Goal: Task Accomplishment & Management: Complete application form

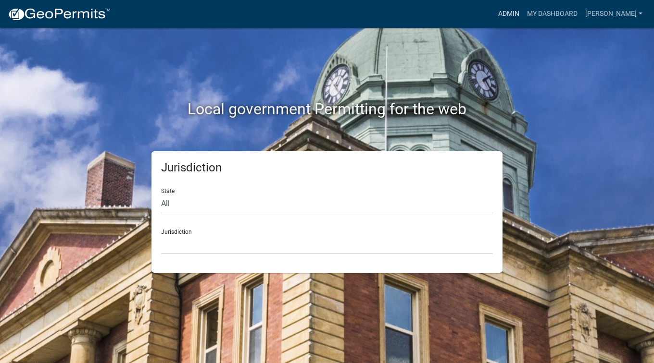
click at [523, 16] on link "Admin" at bounding box center [508, 14] width 29 height 18
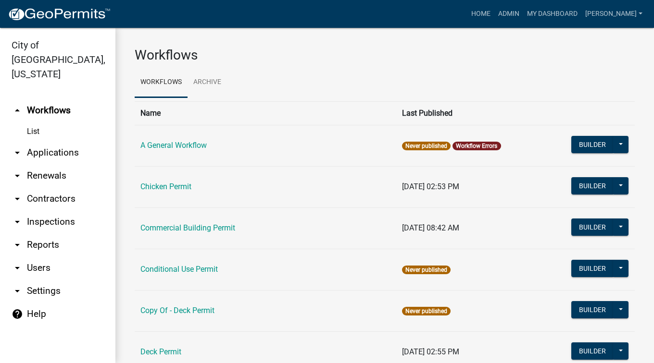
click at [29, 141] on link "arrow_drop_down Applications" at bounding box center [57, 152] width 115 height 23
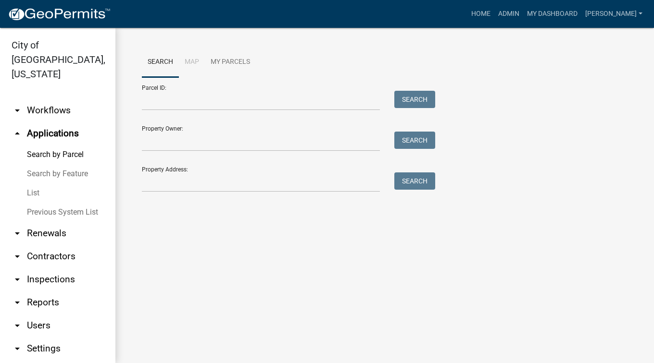
click at [31, 184] on link "List" at bounding box center [57, 193] width 115 height 19
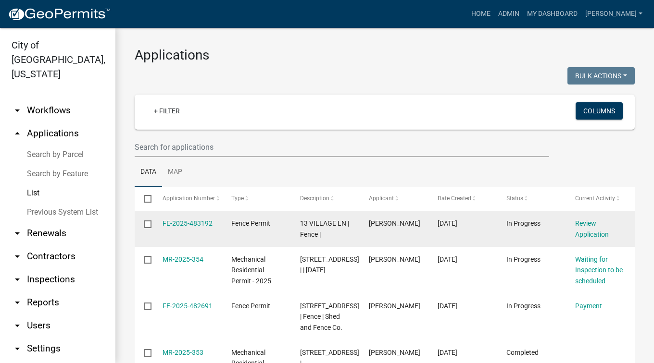
click at [200, 219] on div "FE-2025-483192" at bounding box center [187, 223] width 50 height 11
click at [200, 223] on link "FE-2025-483192" at bounding box center [187, 224] width 50 height 8
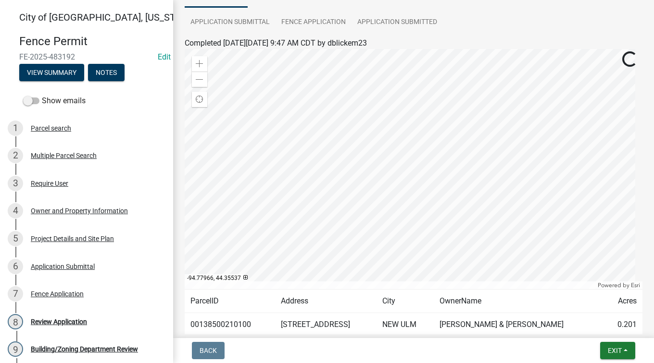
scroll to position [155, 0]
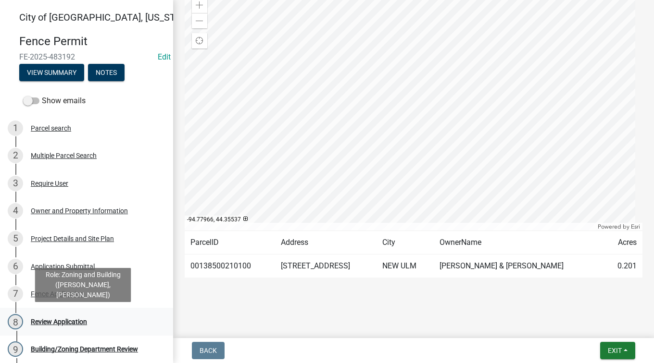
click at [69, 325] on div "Review Application" at bounding box center [59, 322] width 56 height 7
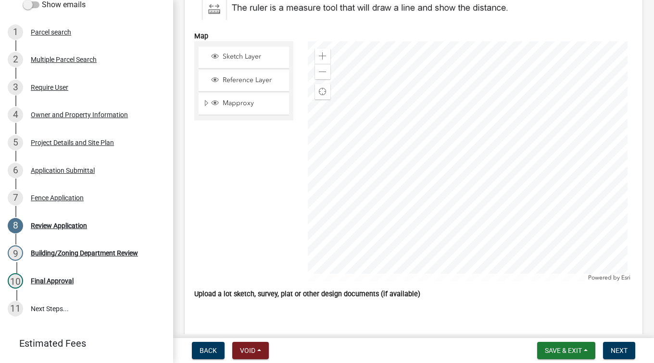
scroll to position [2500, 0]
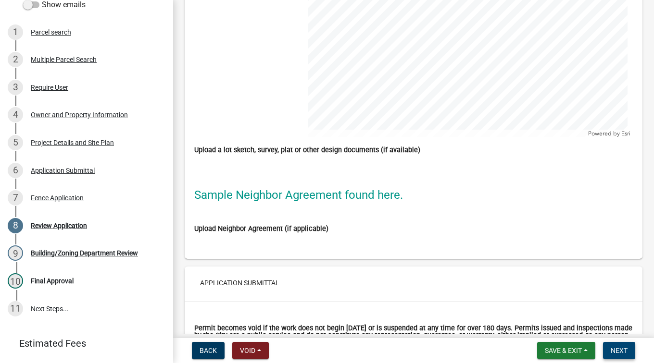
click at [621, 344] on button "Next" at bounding box center [619, 350] width 32 height 17
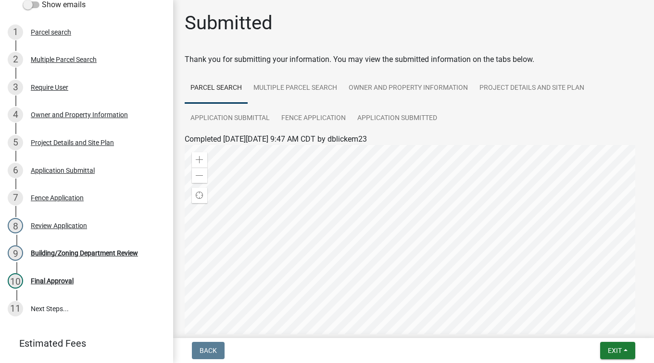
scroll to position [48, 0]
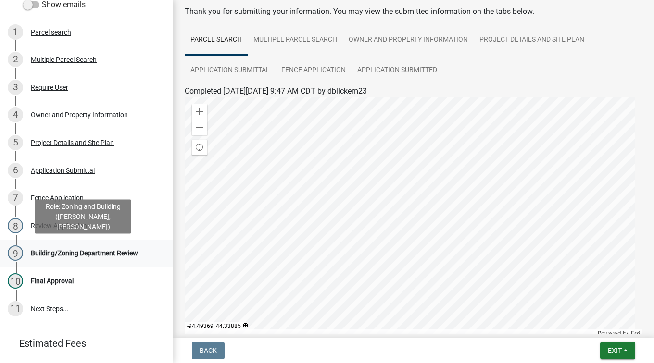
click at [85, 259] on div "9 Building/Zoning Department Review" at bounding box center [83, 253] width 150 height 15
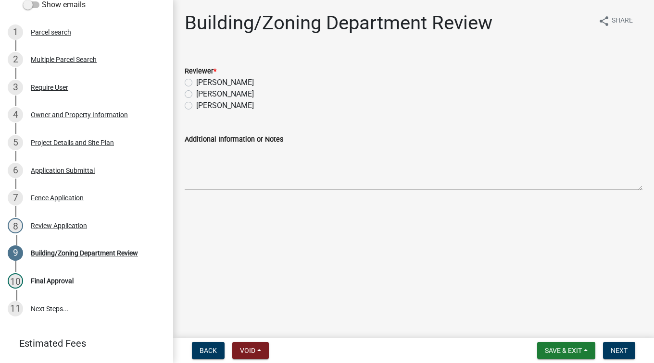
click at [196, 93] on label "[PERSON_NAME]" at bounding box center [225, 94] width 58 height 12
click at [196, 93] on input "[PERSON_NAME]" at bounding box center [199, 91] width 6 height 6
radio input "true"
click at [227, 158] on textarea "Additional Information or Notes" at bounding box center [414, 167] width 458 height 45
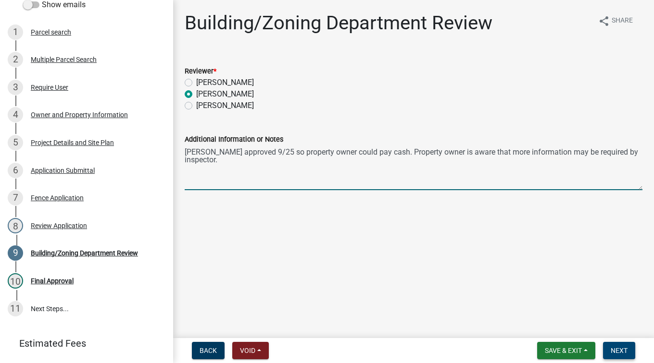
type textarea "[PERSON_NAME] approved 9/25 so property owner could pay cash. Property owner is…"
click at [612, 354] on span "Next" at bounding box center [619, 351] width 17 height 8
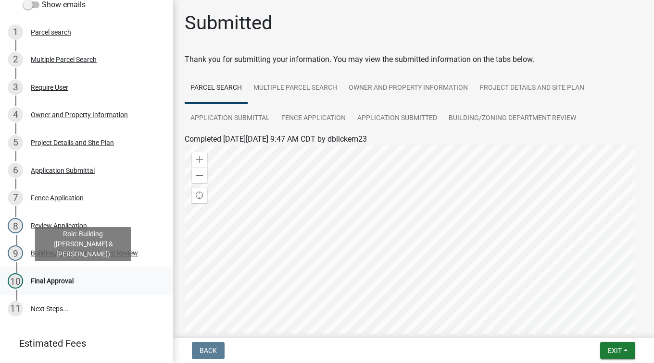
click at [64, 286] on div "10 Final Approval" at bounding box center [83, 281] width 150 height 15
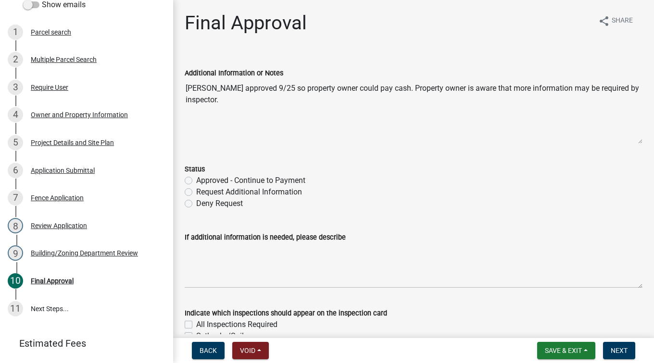
click at [196, 180] on label "Approved - Continue to Payment" at bounding box center [250, 181] width 109 height 12
click at [196, 180] on input "Approved - Continue to Payment" at bounding box center [199, 178] width 6 height 6
radio input "true"
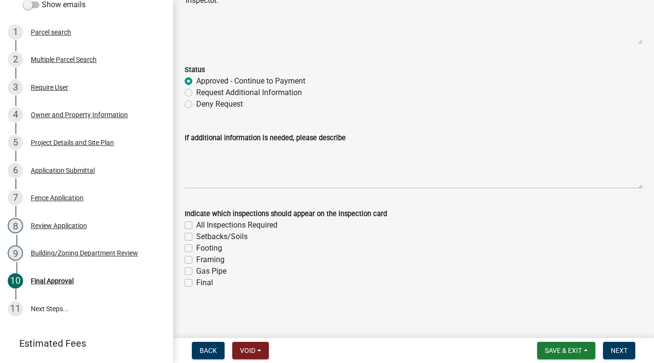
scroll to position [100, 0]
click at [196, 224] on label "All Inspections Required" at bounding box center [236, 225] width 81 height 12
click at [196, 224] on input "All Inspections Required" at bounding box center [199, 222] width 6 height 6
checkbox input "true"
checkbox input "false"
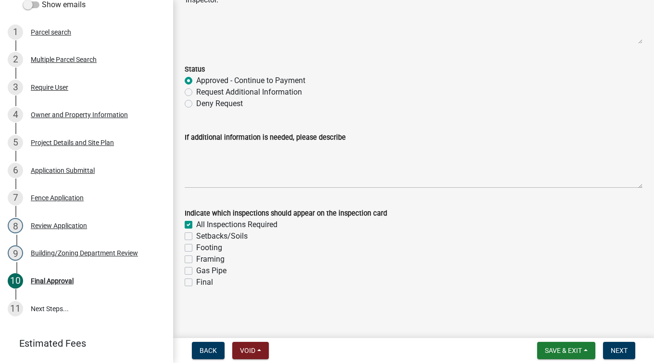
checkbox input "false"
click at [628, 353] on button "Next" at bounding box center [619, 350] width 32 height 17
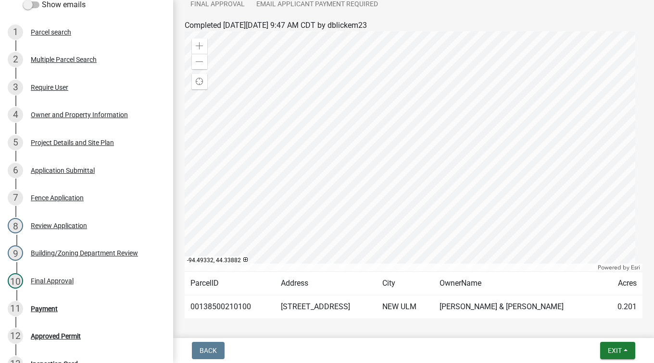
scroll to position [185, 0]
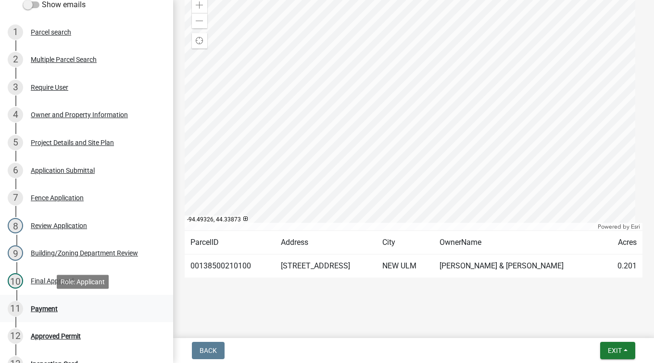
click at [41, 308] on div "Payment" at bounding box center [44, 309] width 27 height 7
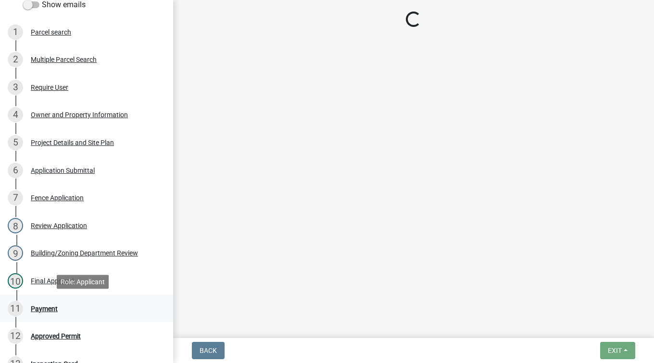
scroll to position [0, 0]
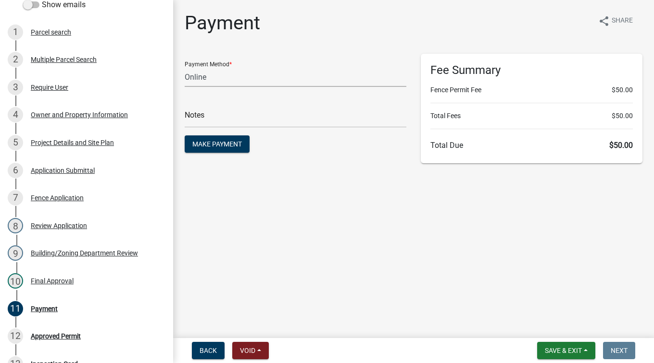
click at [309, 76] on select "Credit Card POS Check Cash Online" at bounding box center [296, 77] width 222 height 20
select select "2: 1"
click at [185, 67] on select "Credit Card POS Check Cash Online" at bounding box center [296, 77] width 222 height 20
click at [246, 119] on input "text" at bounding box center [296, 118] width 222 height 20
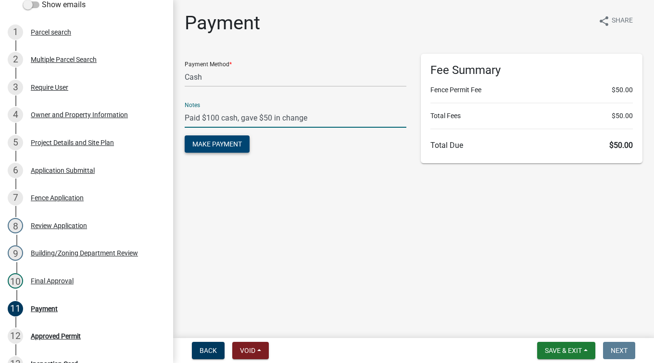
type input "Paid $100 cash, gave $50 in change"
click at [225, 143] on span "Make Payment" at bounding box center [217, 144] width 50 height 8
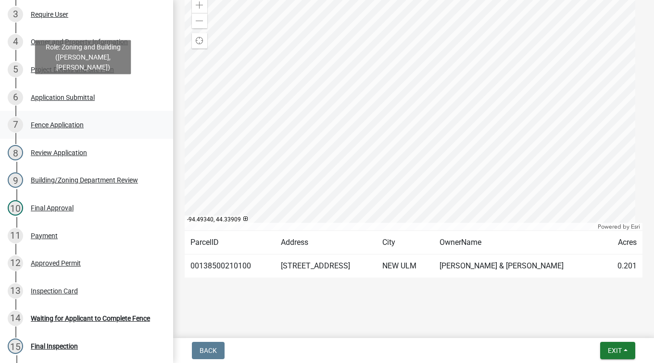
scroll to position [283, 0]
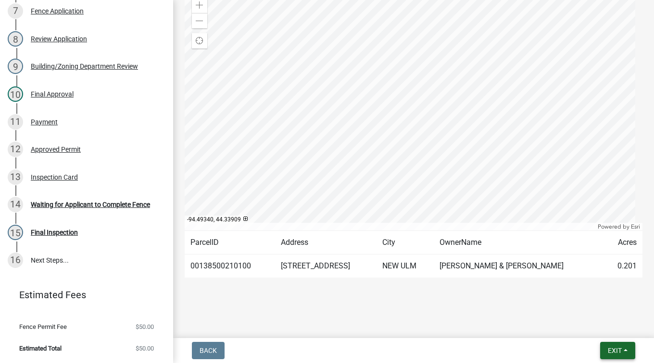
click at [612, 349] on span "Exit" at bounding box center [615, 351] width 14 height 8
click at [593, 330] on button "Save & Exit" at bounding box center [597, 325] width 77 height 23
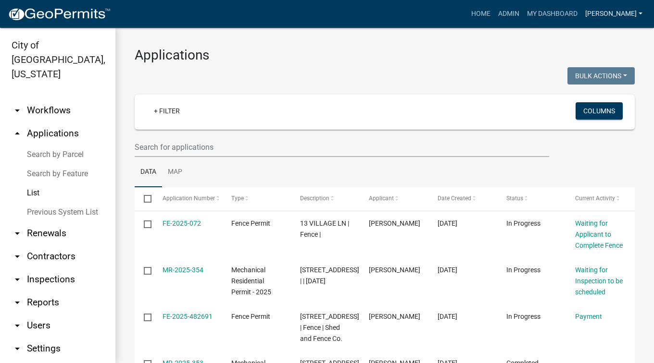
click at [624, 13] on link "[PERSON_NAME]" at bounding box center [613, 14] width 65 height 18
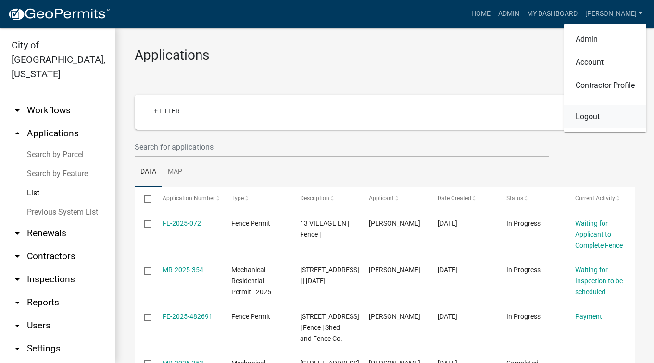
click at [589, 112] on link "Logout" at bounding box center [605, 116] width 82 height 23
